Goal: Check status: Check status

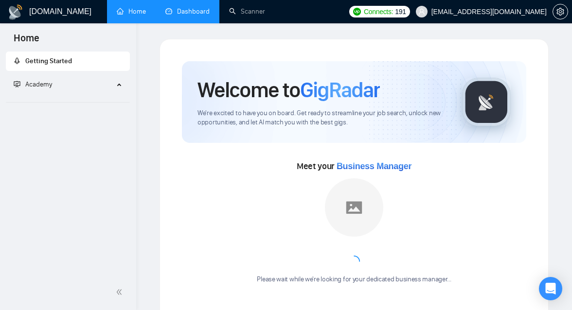
click at [177, 11] on link "Dashboard" at bounding box center [187, 11] width 44 height 8
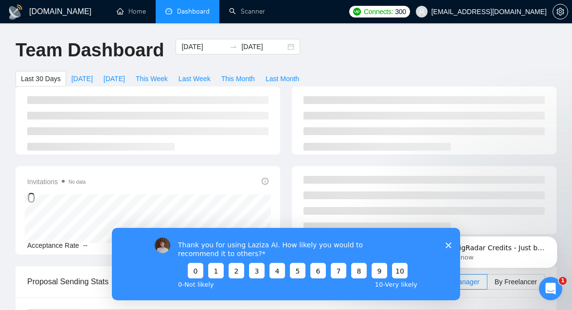
click at [446, 248] on div "Thank you for using Laziza AI. How likely you would to recommend it to others? …" at bounding box center [286, 263] width 348 height 72
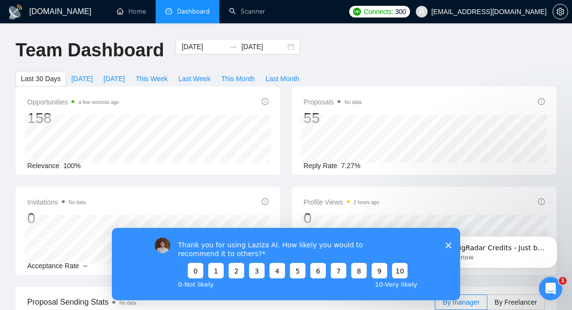
click at [447, 243] on polygon "Close survey" at bounding box center [448, 245] width 6 height 6
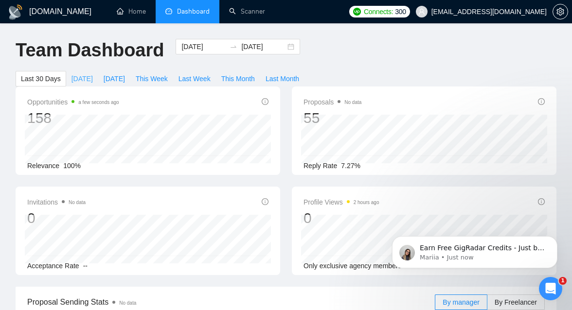
click at [78, 84] on span "[DATE]" at bounding box center [81, 78] width 21 height 11
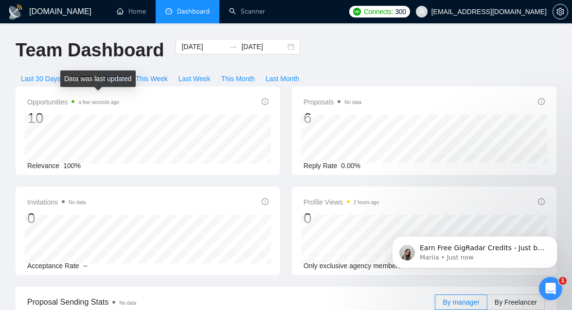
click at [120, 80] on div "Data was last updated" at bounding box center [97, 78] width 75 height 17
click at [115, 76] on span "[DATE]" at bounding box center [114, 78] width 21 height 11
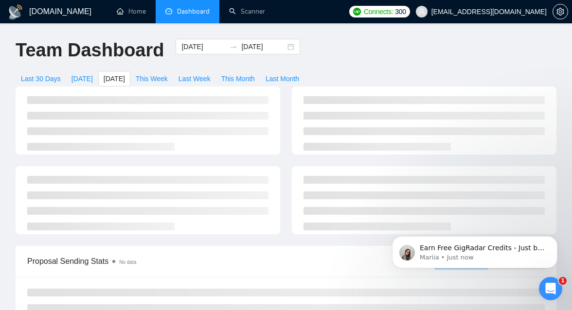
type input "[DATE]"
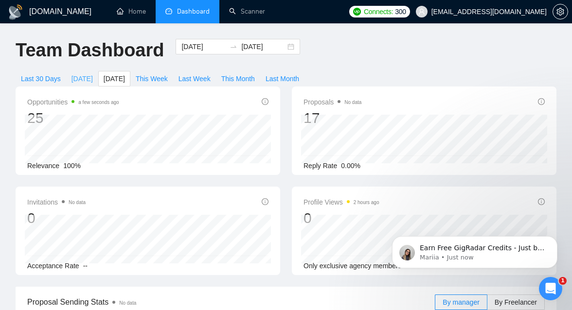
click at [87, 80] on span "[DATE]" at bounding box center [81, 78] width 21 height 11
type input "[DATE]"
click at [163, 76] on span "This Week" at bounding box center [152, 78] width 32 height 11
type input "[DATE]"
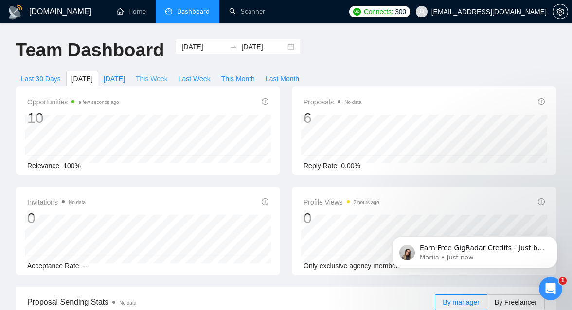
type input "[DATE]"
click at [82, 77] on span "[DATE]" at bounding box center [81, 78] width 21 height 11
type input "[DATE]"
click at [553, 286] on icon "Open Intercom Messenger" at bounding box center [550, 289] width 16 height 16
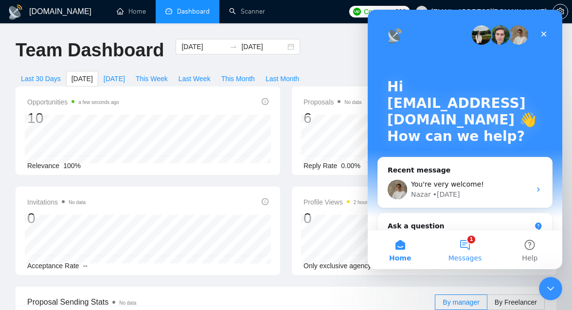
click at [465, 254] on button "1 Messages" at bounding box center [464, 249] width 65 height 39
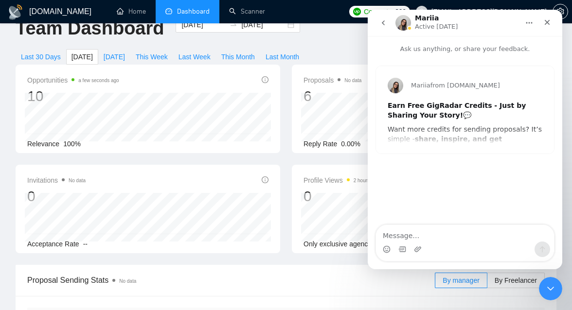
scroll to position [1, 0]
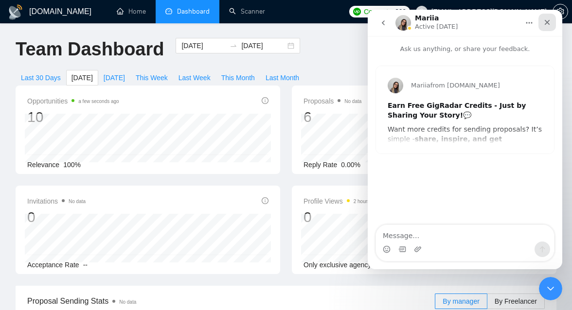
click at [550, 20] on icon "Close" at bounding box center [547, 22] width 8 height 8
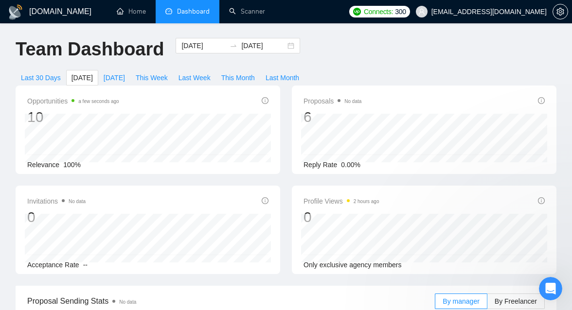
scroll to position [0, 0]
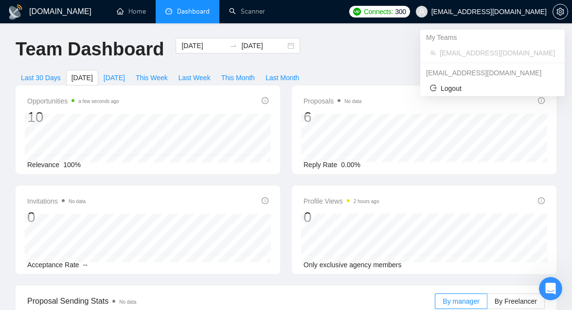
click at [459, 64] on ul "My Teams [EMAIL_ADDRESS][DOMAIN_NAME] [EMAIL_ADDRESS][DOMAIN_NAME] Logout" at bounding box center [492, 63] width 144 height 67
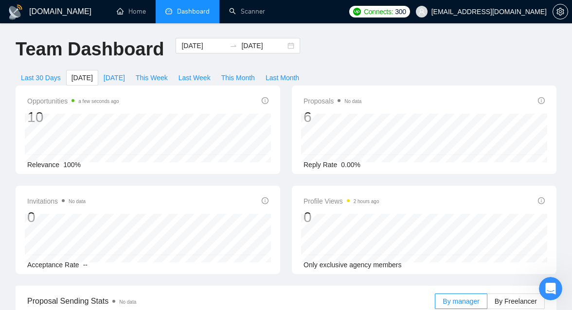
click at [359, 57] on div "Team Dashboard [DATE] [DATE] Last 30 Days [DATE] [DATE] This Week Last Week Thi…" at bounding box center [286, 62] width 552 height 48
click at [119, 79] on span "[DATE]" at bounding box center [114, 77] width 21 height 11
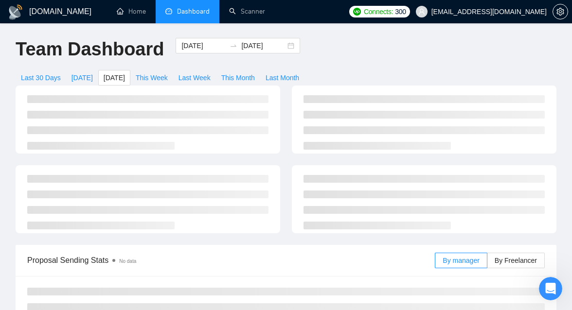
type input "[DATE]"
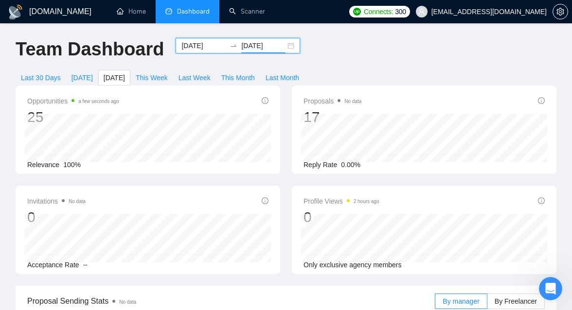
click at [241, 47] on input "[DATE]" at bounding box center [263, 45] width 44 height 11
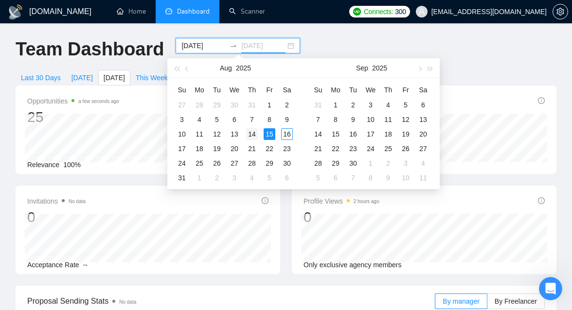
type input "[DATE]"
click at [252, 134] on div "14" at bounding box center [252, 134] width 12 height 12
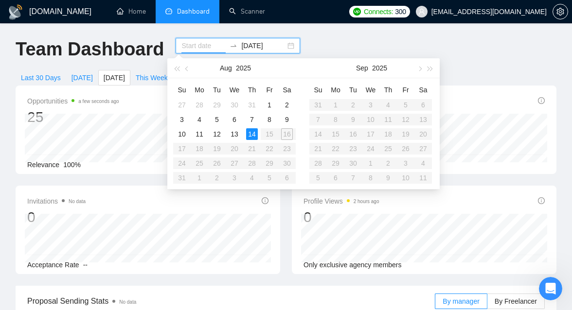
click at [252, 134] on div "14" at bounding box center [252, 134] width 12 height 12
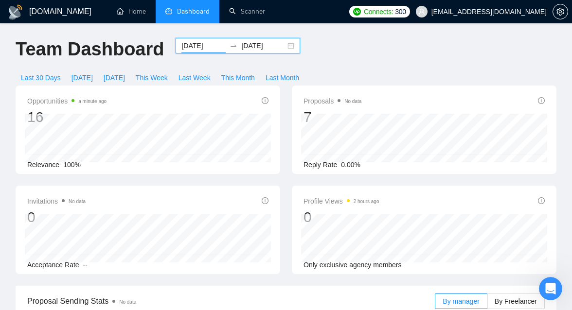
click at [229, 44] on icon "swap-right" at bounding box center [233, 46] width 8 height 8
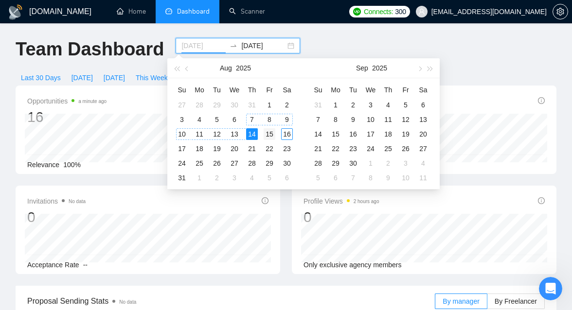
type input "[DATE]"
click at [270, 133] on div "15" at bounding box center [269, 134] width 12 height 12
type input "[DATE]"
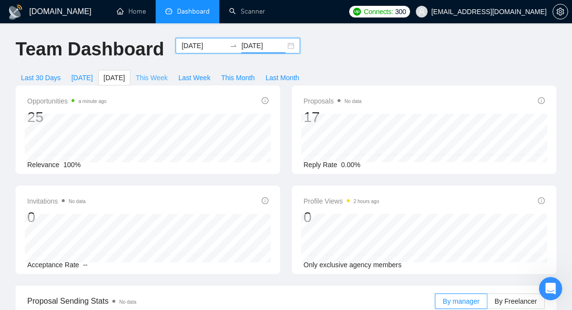
click at [159, 74] on span "This Week" at bounding box center [152, 77] width 32 height 11
type input "[DATE]"
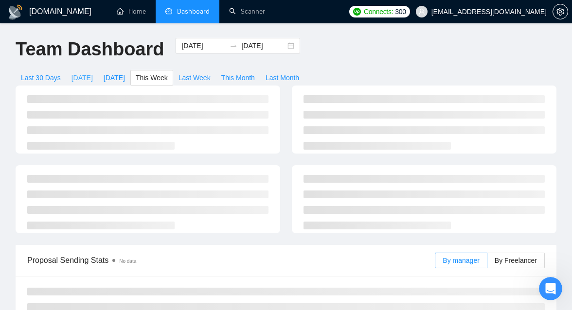
click at [79, 80] on span "[DATE]" at bounding box center [81, 77] width 21 height 11
type input "[DATE]"
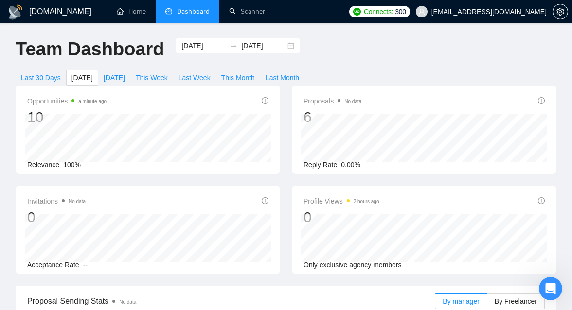
click at [547, 280] on div "Open Intercom Messenger" at bounding box center [550, 289] width 32 height 32
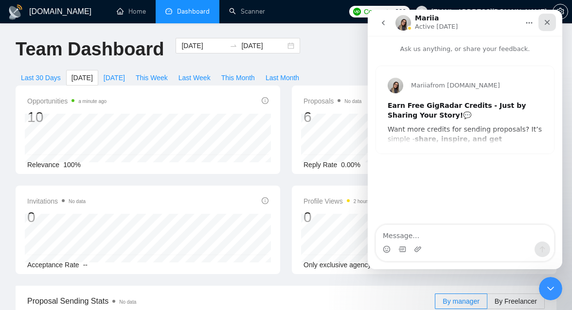
click at [547, 20] on icon "Close" at bounding box center [547, 22] width 8 height 8
